Goal: Complete application form

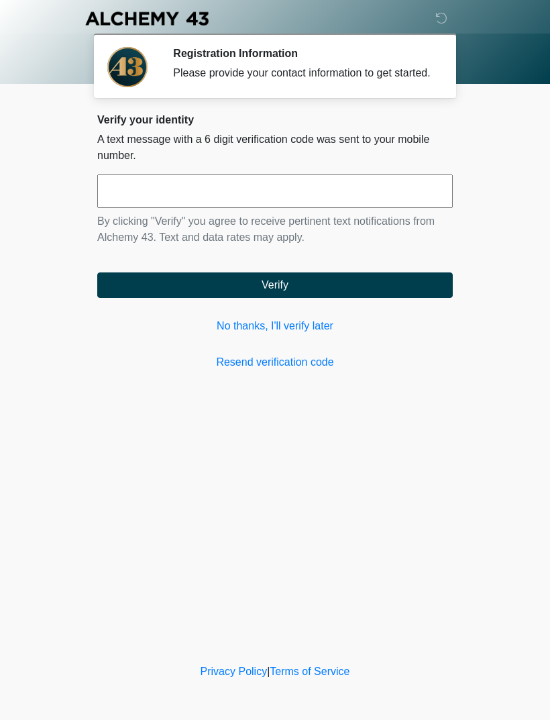
click at [258, 198] on input "text" at bounding box center [275, 191] width 356 height 34
type input "******"
click at [303, 291] on button "Verify" at bounding box center [275, 284] width 356 height 25
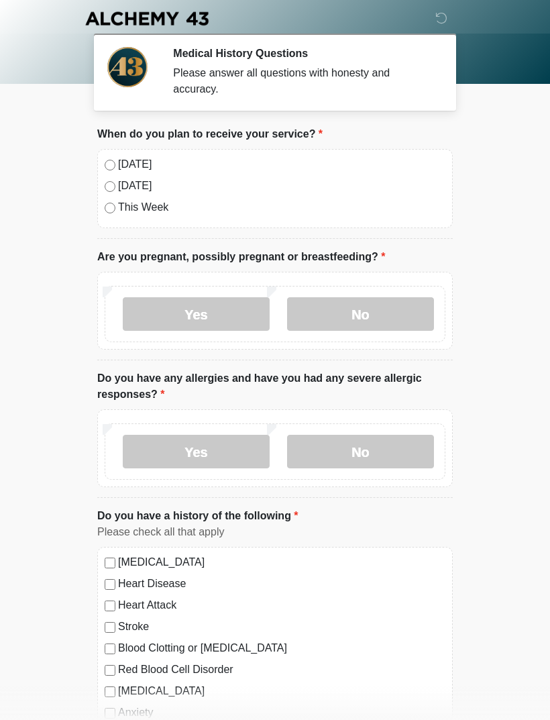
click at [390, 317] on label "No" at bounding box center [360, 314] width 147 height 34
click at [370, 447] on label "No" at bounding box center [360, 452] width 147 height 34
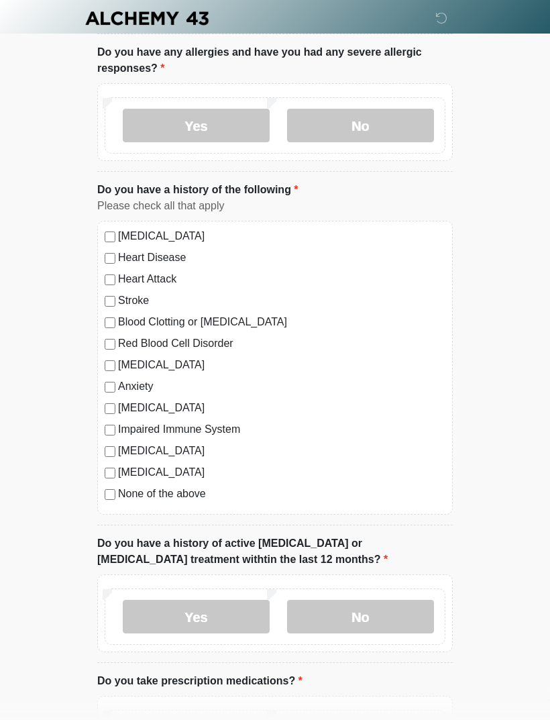
scroll to position [327, 0]
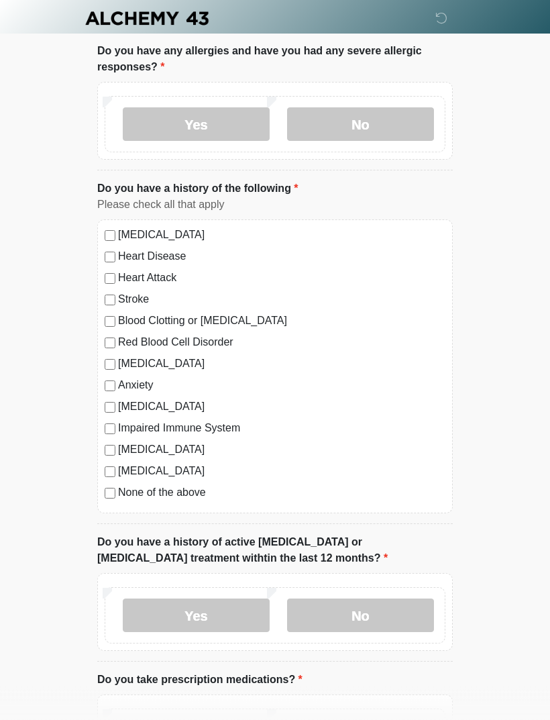
click at [401, 607] on label "No" at bounding box center [360, 616] width 147 height 34
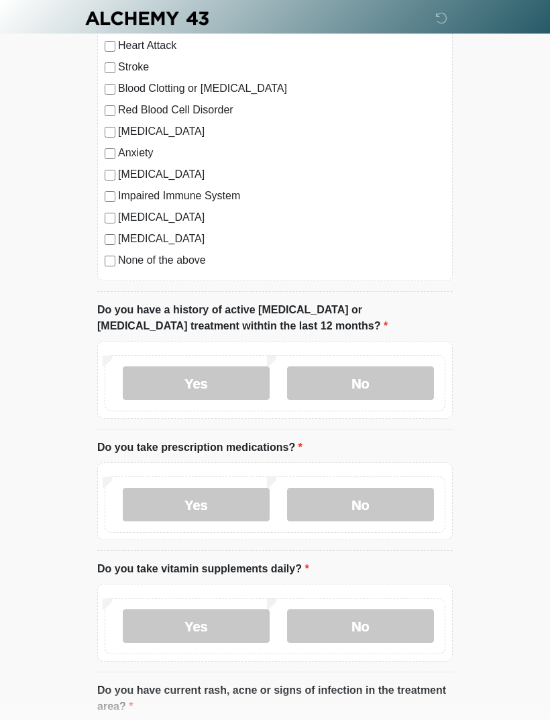
click at [257, 497] on label "Yes" at bounding box center [196, 505] width 147 height 34
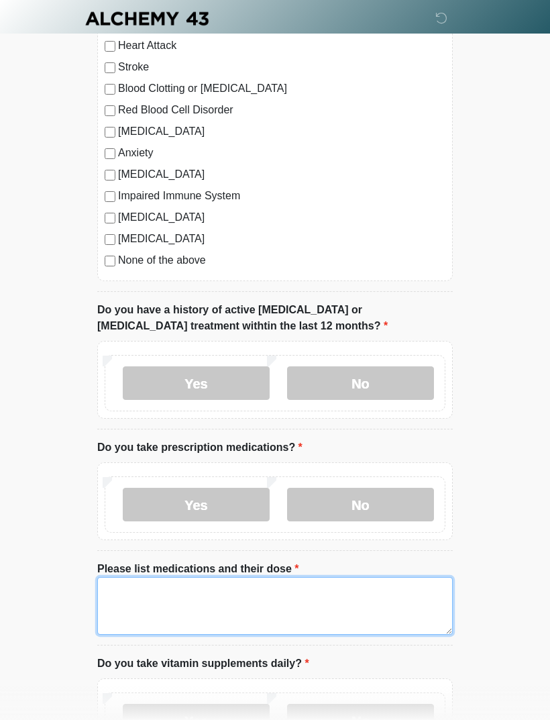
click at [343, 586] on textarea "Please list medications and their dose" at bounding box center [275, 606] width 356 height 58
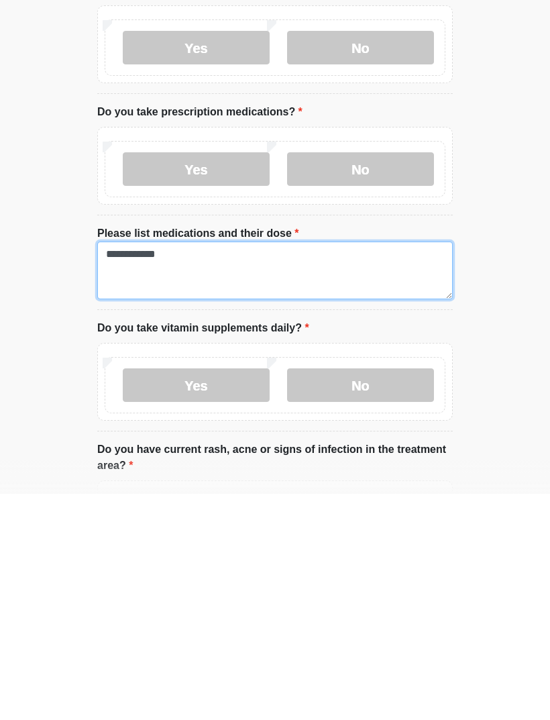
type textarea "**********"
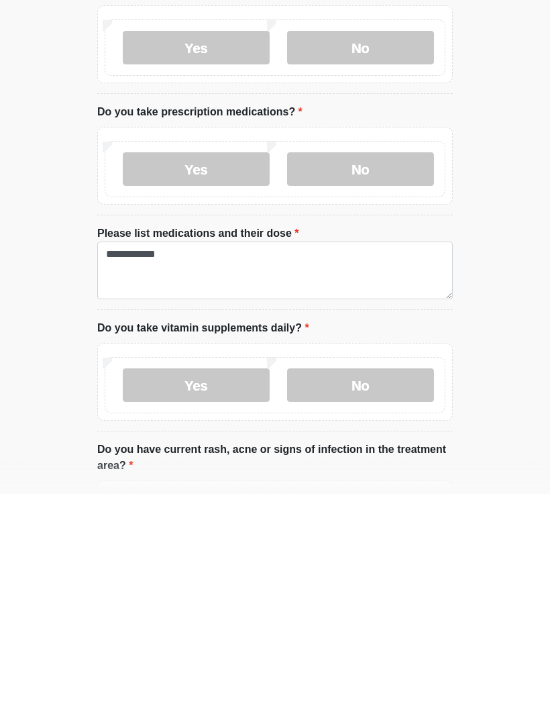
click at [396, 594] on label "No" at bounding box center [360, 611] width 147 height 34
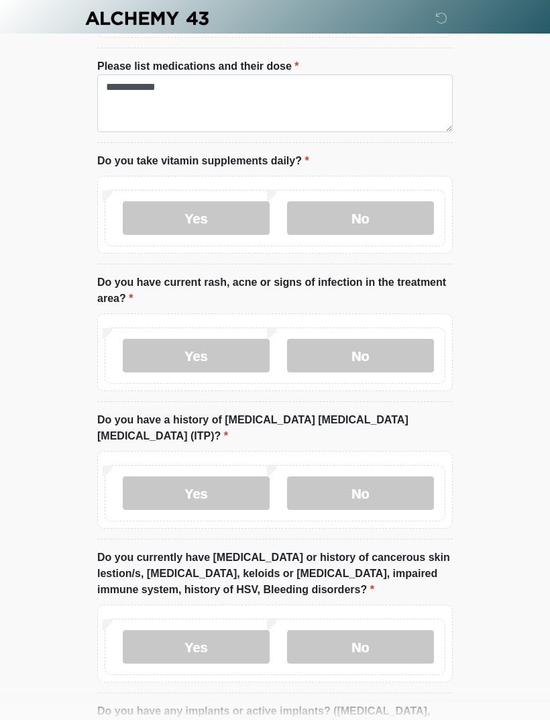
scroll to position [1065, 0]
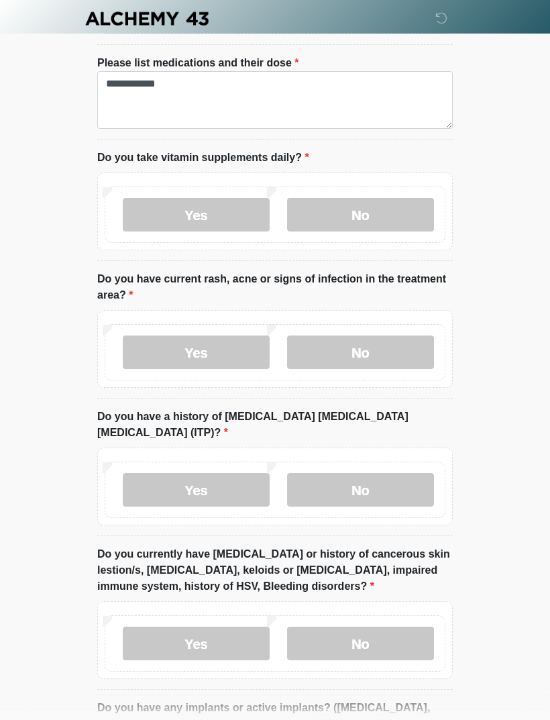
click at [396, 356] on label "No" at bounding box center [360, 352] width 147 height 34
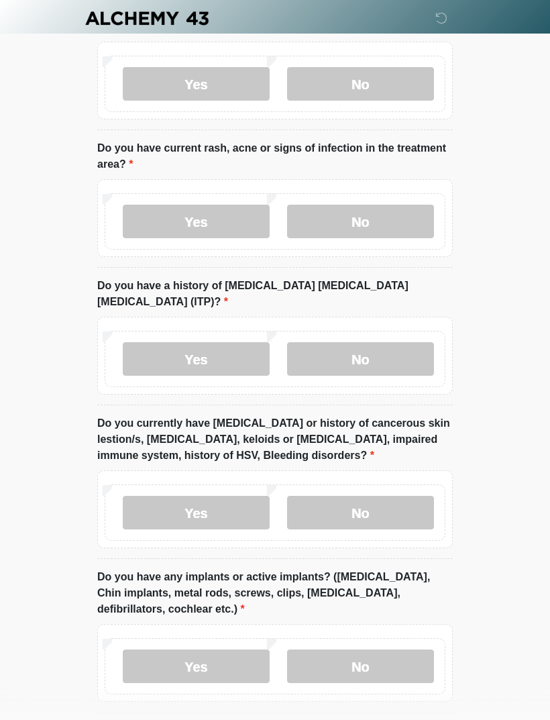
scroll to position [1198, 0]
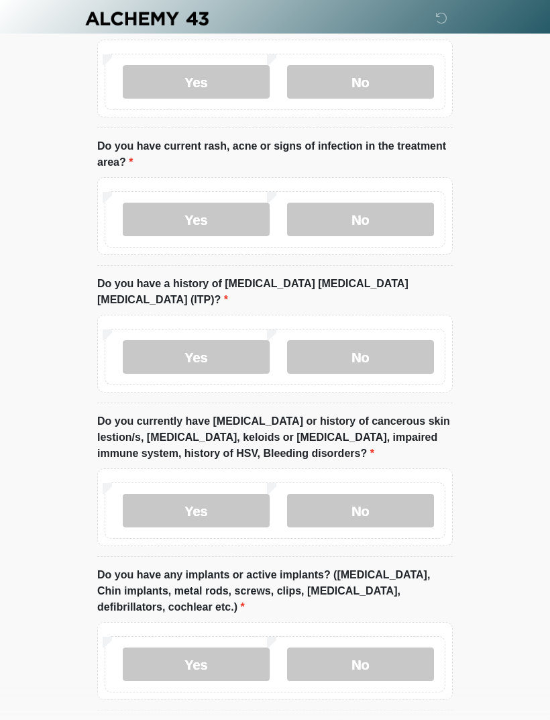
click at [400, 340] on label "No" at bounding box center [360, 357] width 147 height 34
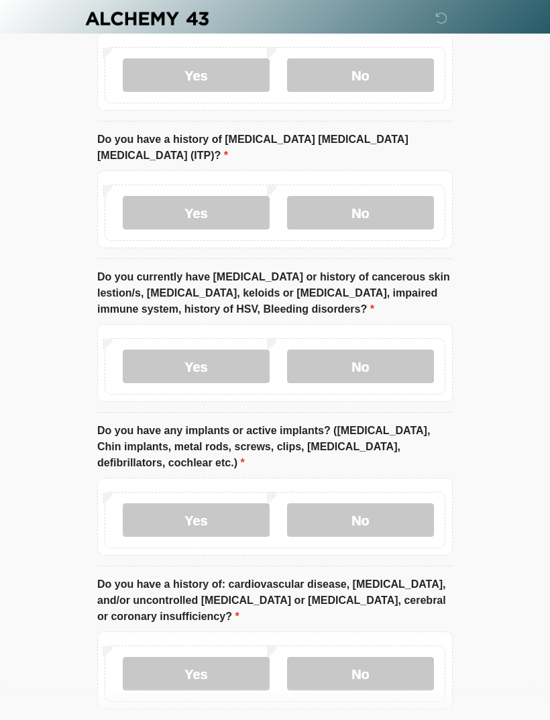
scroll to position [1346, 0]
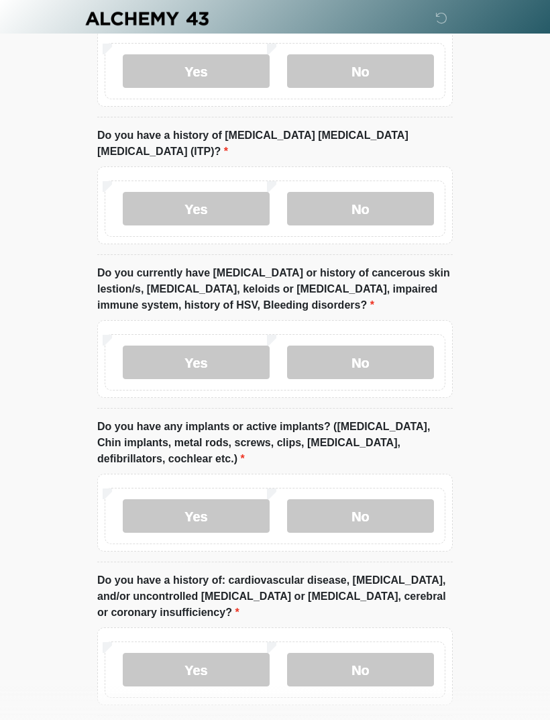
click at [389, 345] on label "No" at bounding box center [360, 362] width 147 height 34
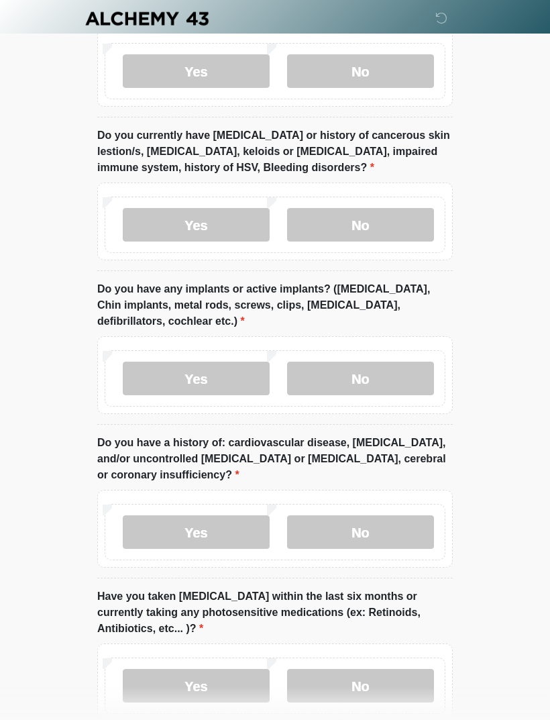
click at [400, 350] on div "Yes No" at bounding box center [275, 378] width 341 height 56
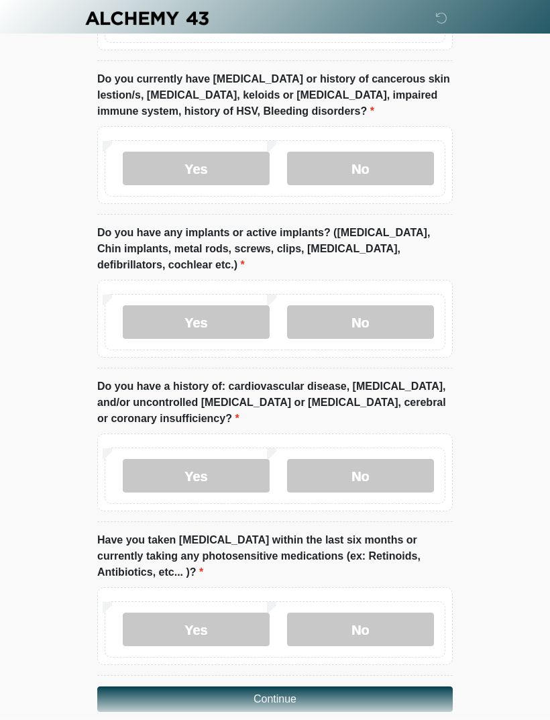
click at [405, 306] on label "No" at bounding box center [360, 323] width 147 height 34
click at [398, 459] on label "No" at bounding box center [360, 476] width 147 height 34
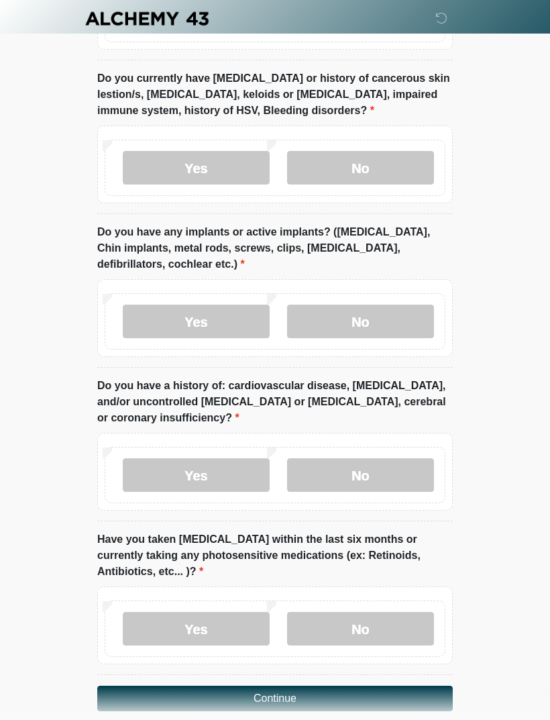
click at [398, 612] on label "No" at bounding box center [360, 629] width 147 height 34
click at [389, 686] on button "Continue" at bounding box center [275, 698] width 356 height 25
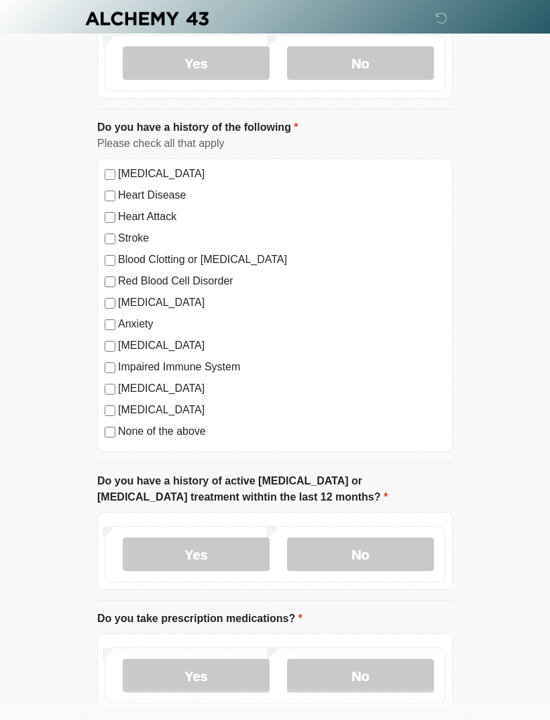
scroll to position [0, 0]
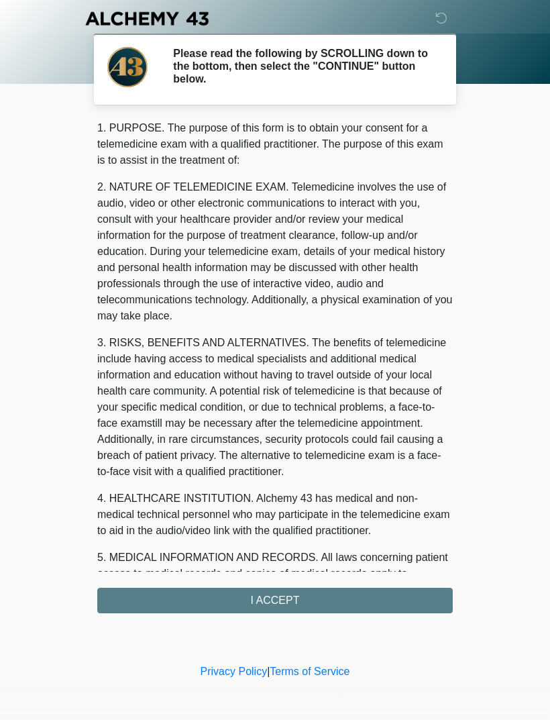
click at [382, 596] on div "1. PURPOSE. The purpose of this form is to obtain your consent for a telemedici…" at bounding box center [275, 366] width 356 height 493
click at [284, 594] on div "1. PURPOSE. The purpose of this form is to obtain your consent for a telemedici…" at bounding box center [275, 366] width 356 height 493
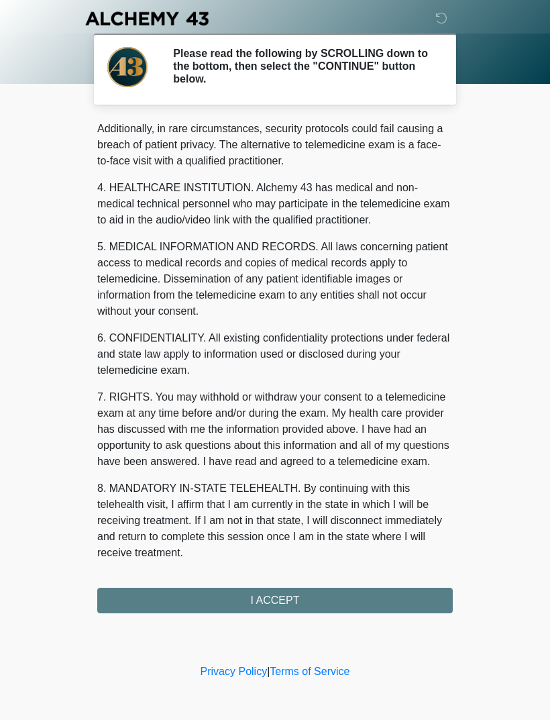
click at [294, 601] on div "1. PURPOSE. The purpose of this form is to obtain your consent for a telemedici…" at bounding box center [275, 366] width 356 height 493
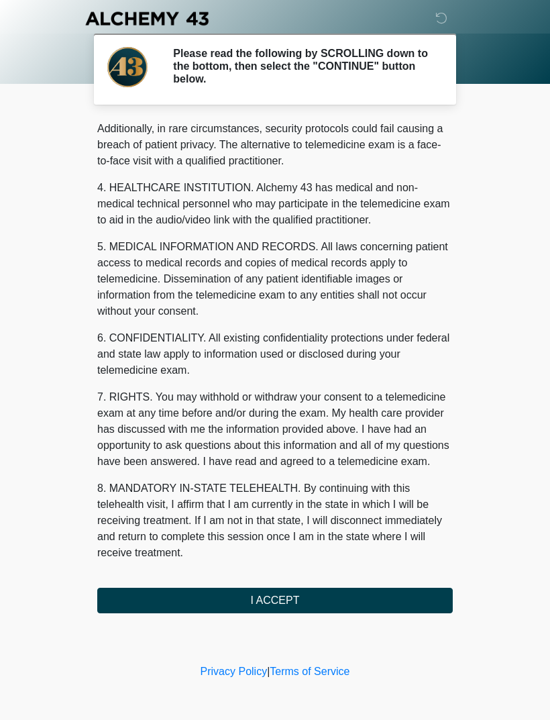
click at [289, 596] on button "I ACCEPT" at bounding box center [275, 600] width 356 height 25
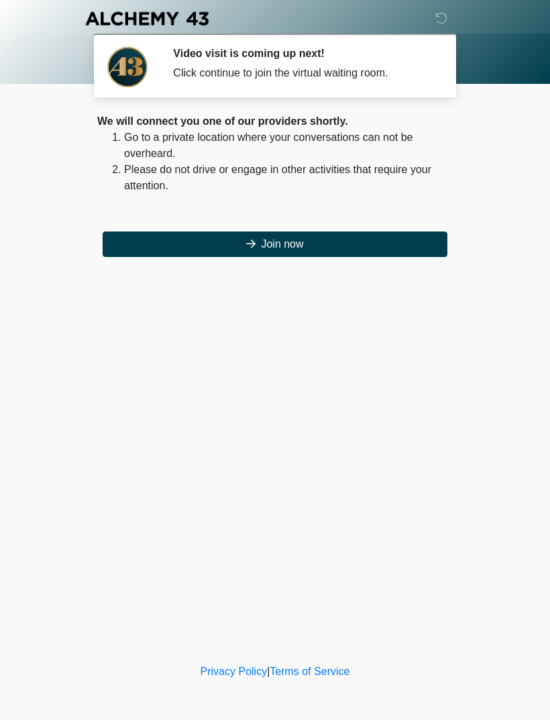
click at [290, 243] on button "Join now" at bounding box center [275, 243] width 345 height 25
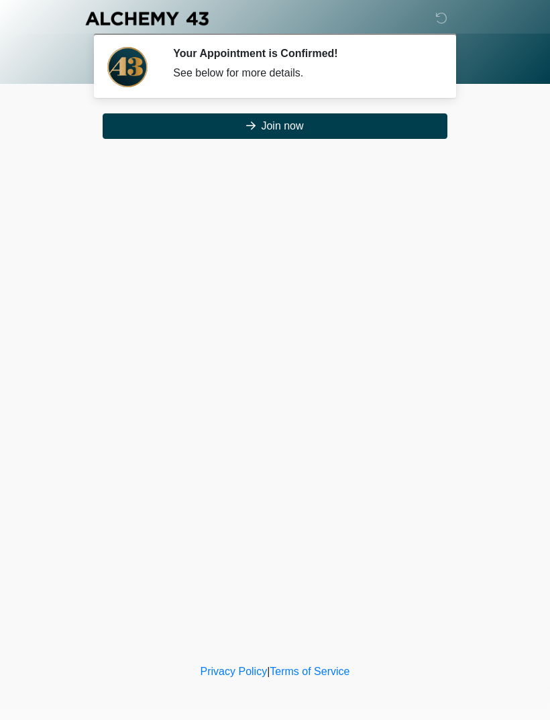
click at [394, 124] on button "Join now" at bounding box center [275, 125] width 345 height 25
